Goal: Find specific page/section: Find specific page/section

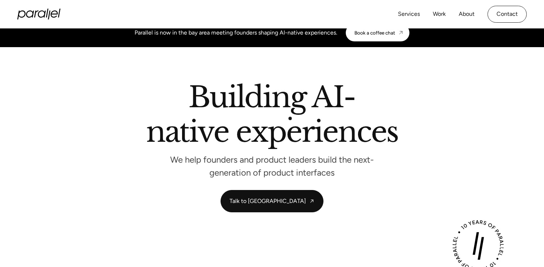
scroll to position [12, 0]
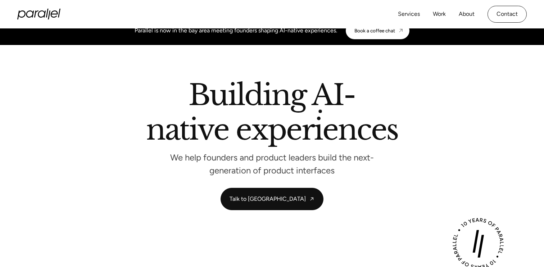
click at [322, 112] on h2 "Building AI-native experiences" at bounding box center [272, 114] width 410 height 66
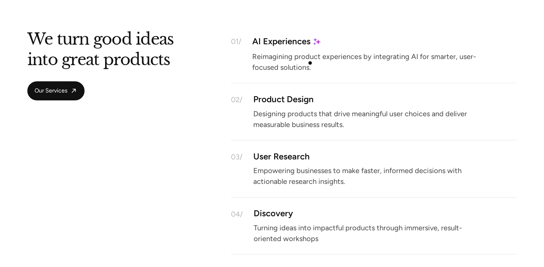
scroll to position [1023, 0]
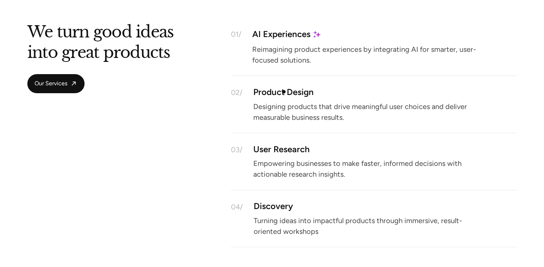
click at [284, 92] on div "Product Design" at bounding box center [283, 92] width 60 height 6
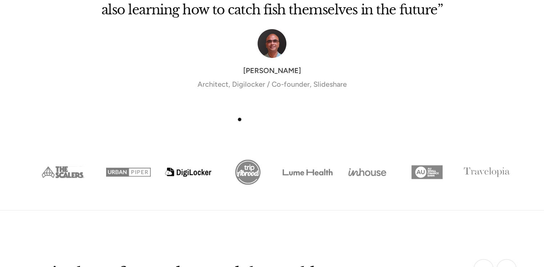
scroll to position [3149, 0]
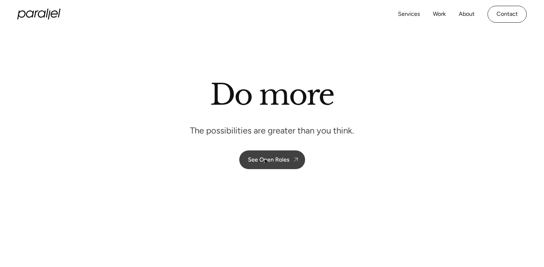
click at [270, 163] on div "See Open Roles" at bounding box center [268, 159] width 41 height 7
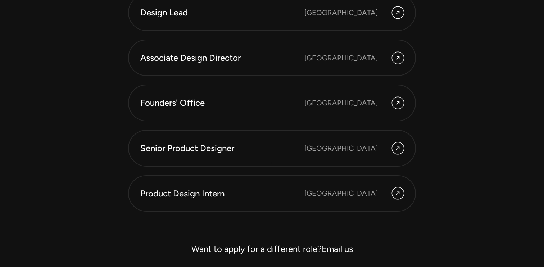
scroll to position [2021, 0]
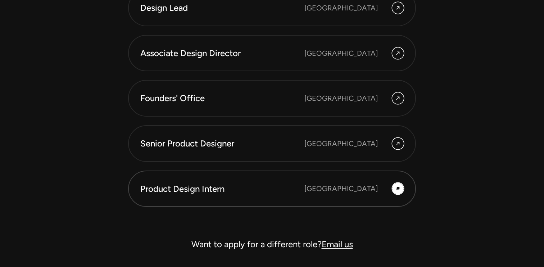
click at [397, 187] on icon at bounding box center [398, 188] width 6 height 9
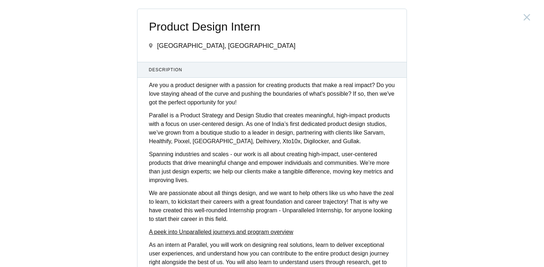
scroll to position [289, 0]
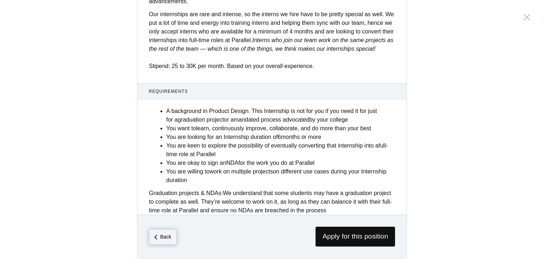
click at [167, 236] on em "Back" at bounding box center [165, 237] width 11 height 6
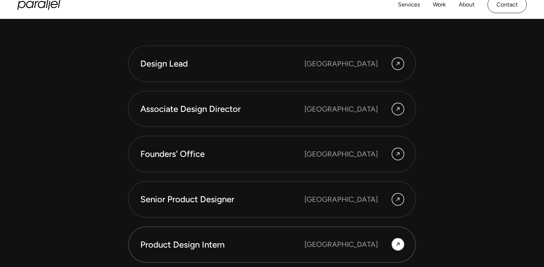
scroll to position [1966, 0]
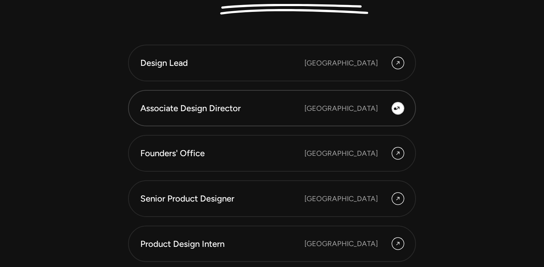
click at [395, 109] on icon at bounding box center [398, 108] width 6 height 9
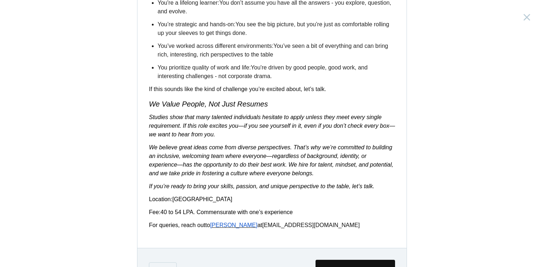
scroll to position [1232, 0]
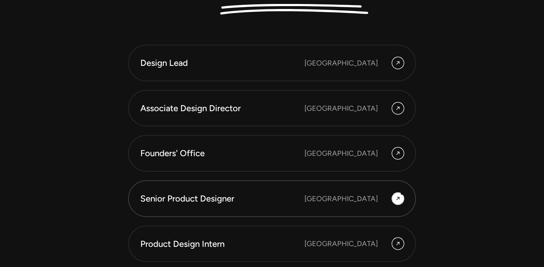
click at [402, 194] on div "[GEOGRAPHIC_DATA]" at bounding box center [353, 199] width 99 height 12
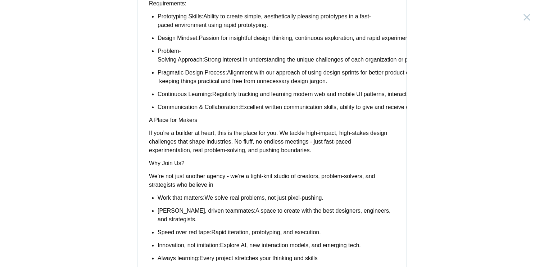
scroll to position [436, 0]
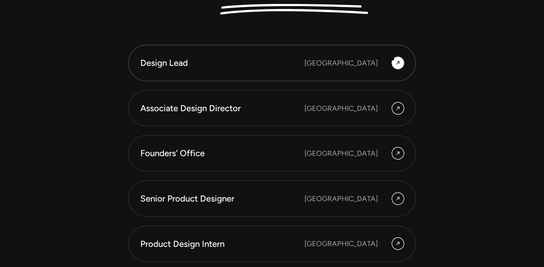
click at [395, 65] on div at bounding box center [398, 63] width 12 height 12
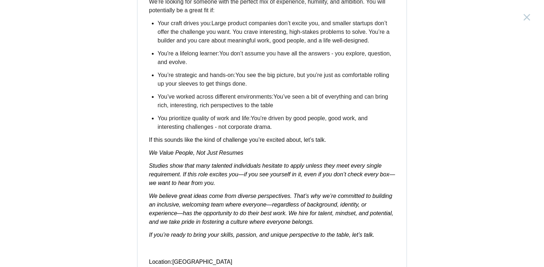
scroll to position [1168, 0]
